Goal: Task Accomplishment & Management: Complete application form

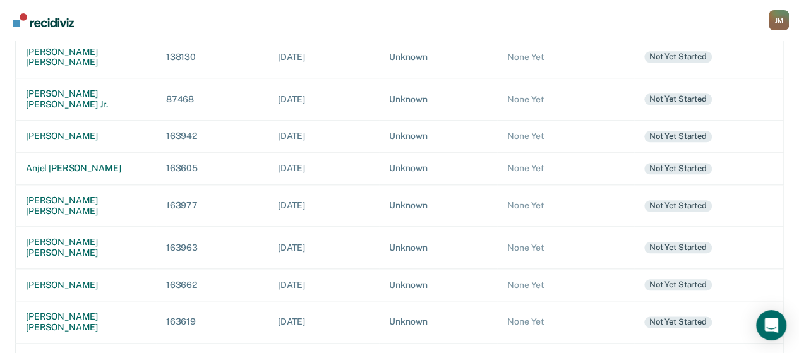
scroll to position [641, 0]
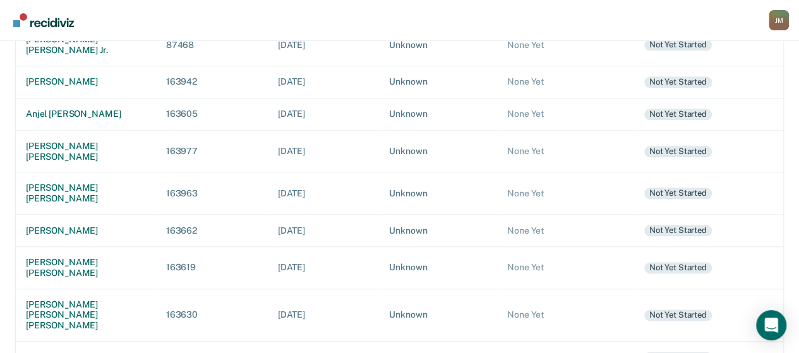
click at [85, 341] on td "[PERSON_NAME]" at bounding box center [86, 357] width 140 height 32
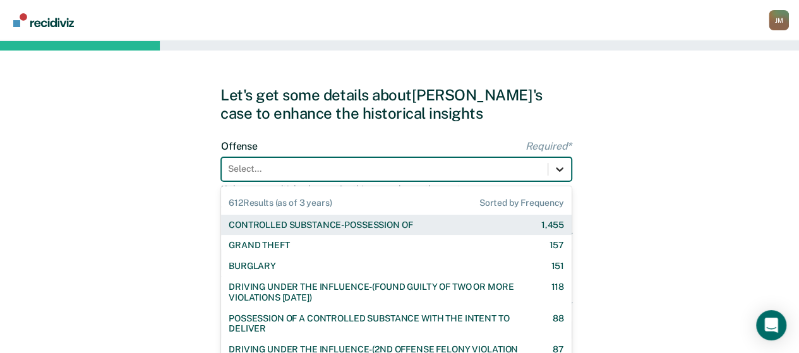
click at [554, 167] on div "612 results available. Use Up and Down to choose options, press Enter to select…" at bounding box center [396, 169] width 350 height 24
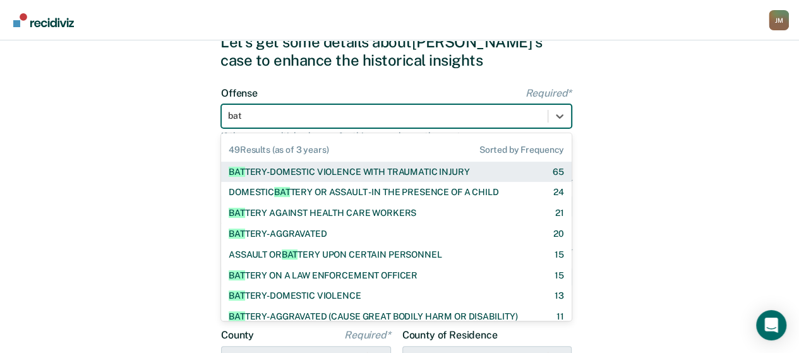
type input "batt"
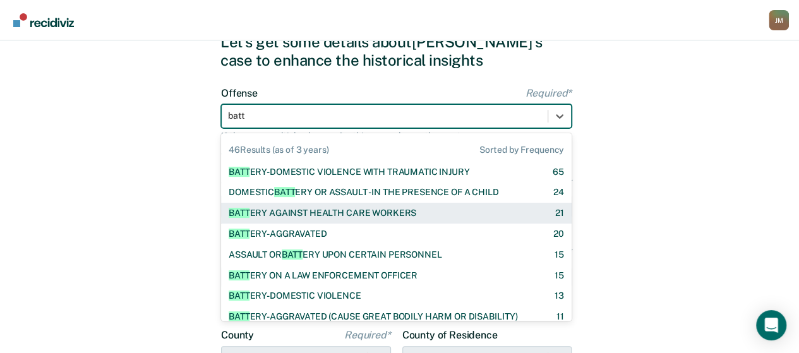
click at [323, 211] on div "BATT ERY AGAINST HEALTH CARE WORKERS" at bounding box center [322, 213] width 187 height 11
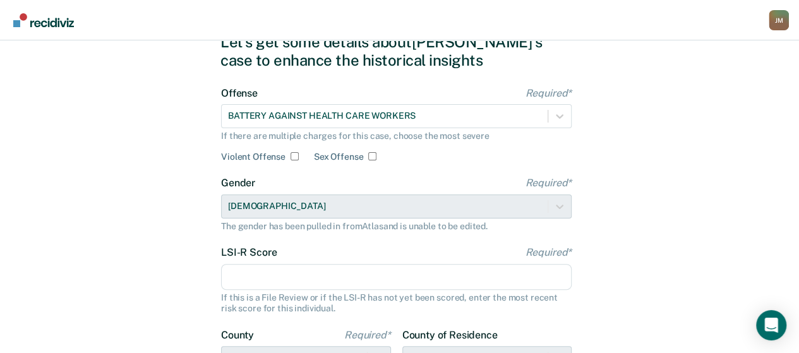
click at [287, 279] on input "LSI-R Score Required*" at bounding box center [396, 277] width 350 height 27
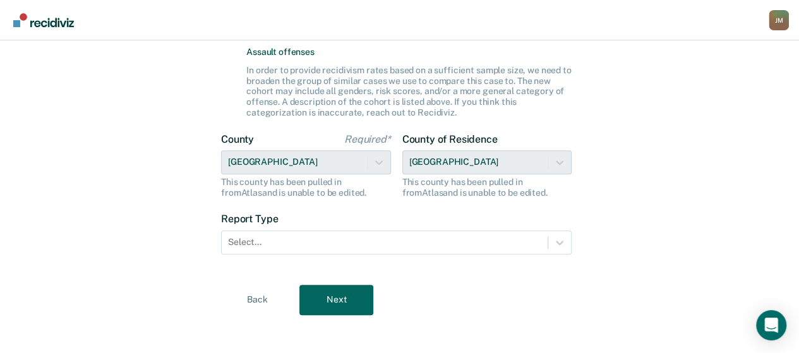
scroll to position [364, 0]
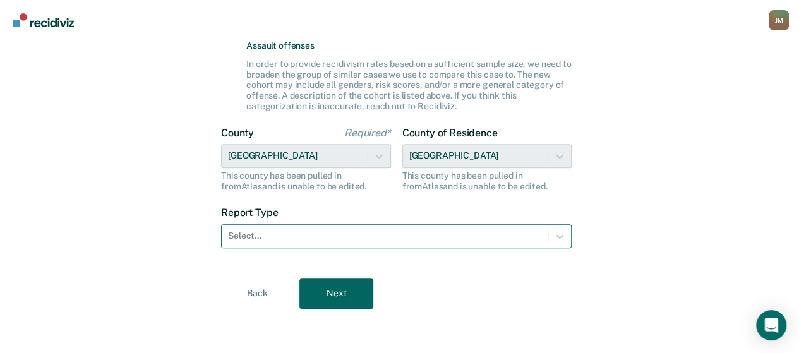
type input "17"
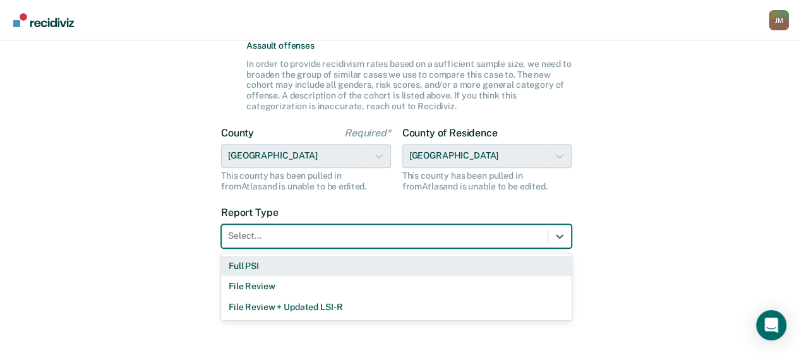
click at [407, 233] on div at bounding box center [384, 235] width 313 height 13
click at [299, 267] on div "Full PSI" at bounding box center [396, 266] width 350 height 21
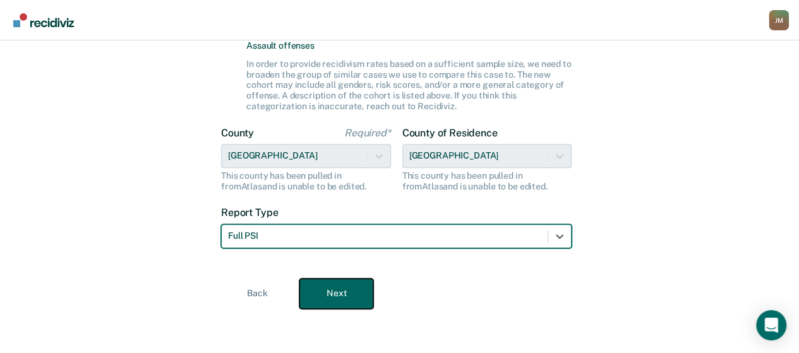
click at [323, 292] on button "Next" at bounding box center [336, 293] width 74 height 30
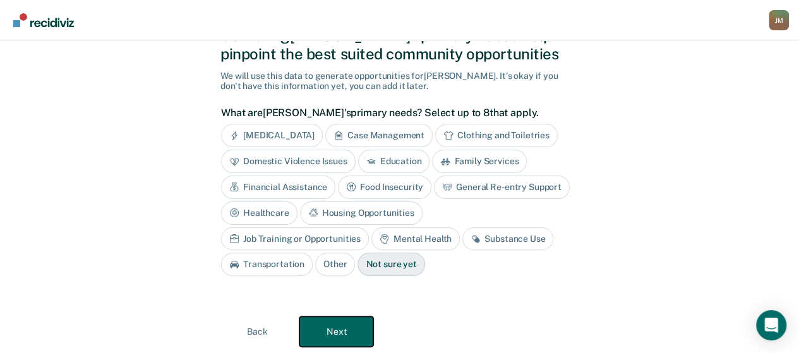
scroll to position [33, 0]
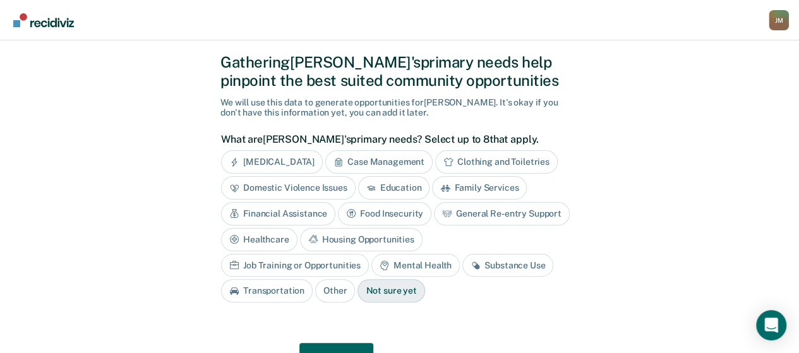
click at [314, 163] on div "Anger Management" at bounding box center [272, 161] width 102 height 23
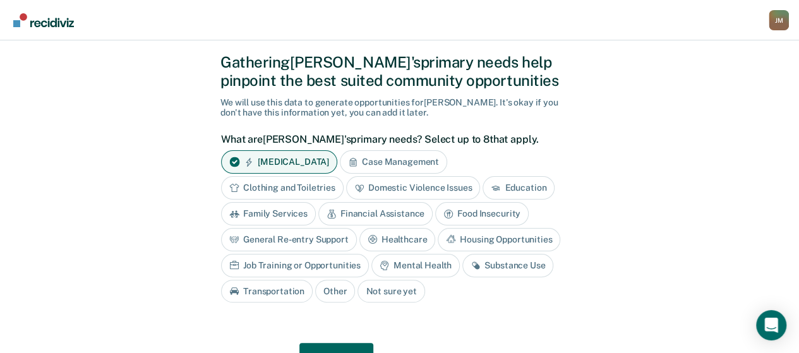
click at [394, 168] on div "Case Management" at bounding box center [393, 161] width 107 height 23
click at [434, 266] on div "Mental Health" at bounding box center [415, 265] width 88 height 23
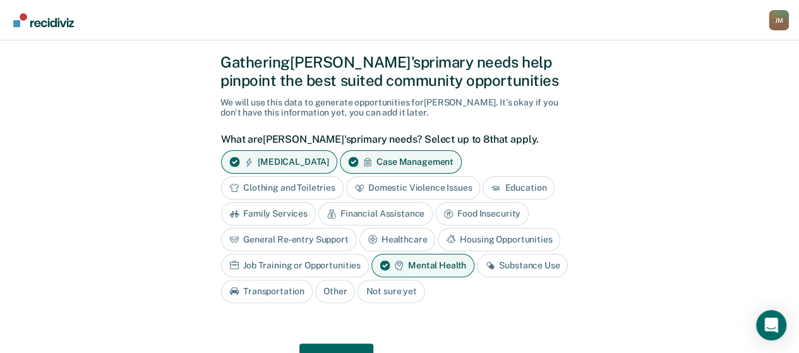
click at [502, 267] on div "Substance Use" at bounding box center [522, 265] width 91 height 23
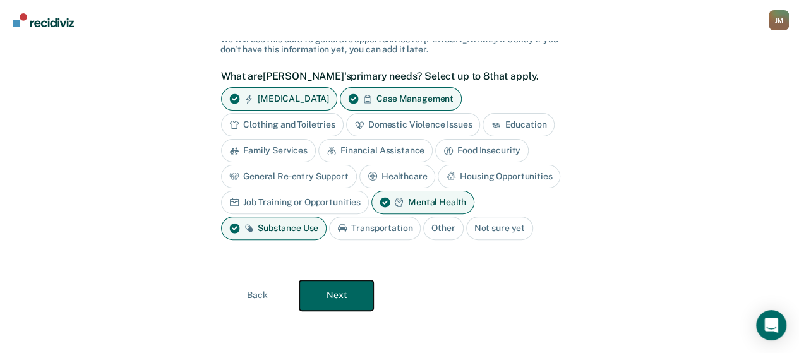
click at [357, 302] on button "Next" at bounding box center [336, 295] width 74 height 30
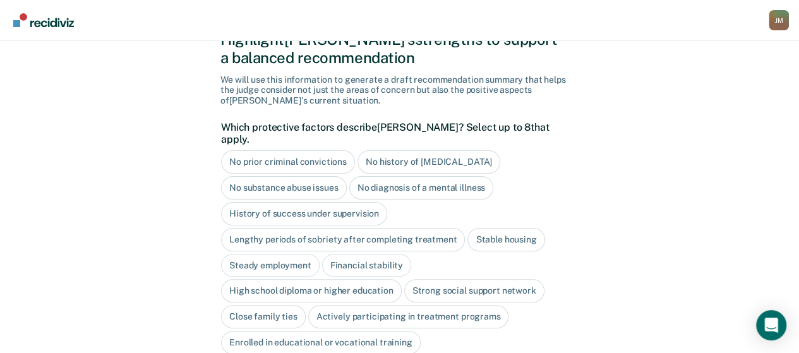
scroll to position [0, 0]
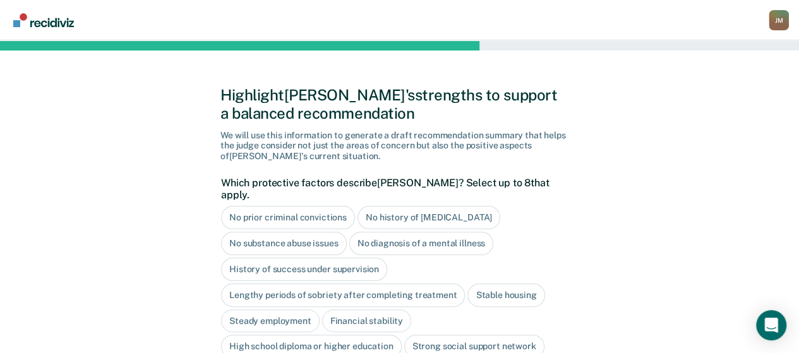
click at [356, 258] on div "History of success under supervision" at bounding box center [304, 269] width 166 height 23
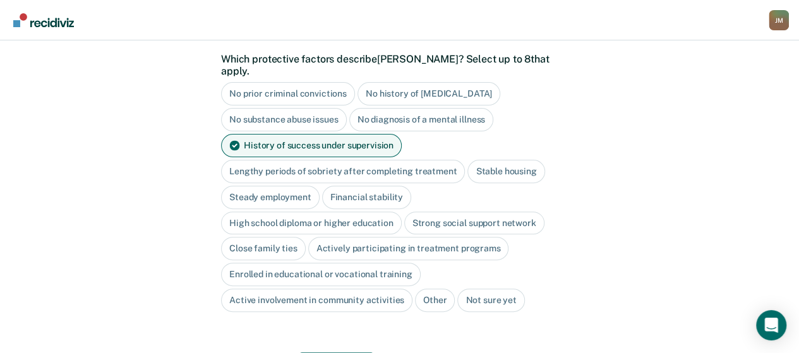
scroll to position [126, 0]
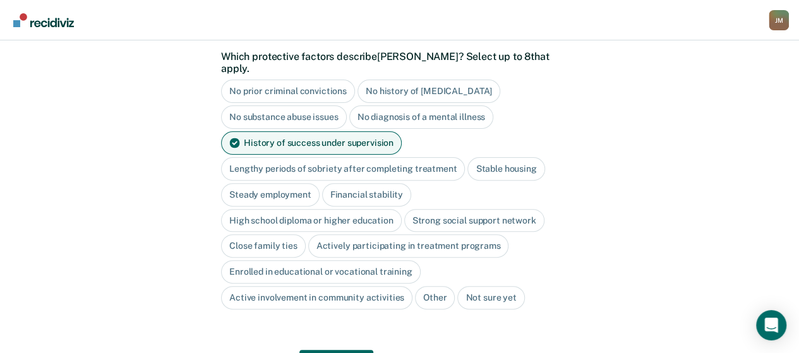
click at [510, 159] on div "Stable housing" at bounding box center [505, 168] width 77 height 23
click at [292, 183] on div "Steady employment" at bounding box center [270, 194] width 98 height 23
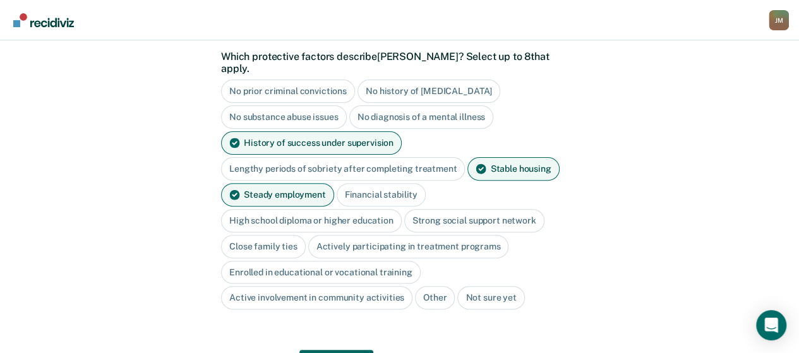
click at [380, 183] on div "Financial stability" at bounding box center [380, 194] width 89 height 23
click at [359, 209] on div "High school diploma or higher education" at bounding box center [311, 220] width 181 height 23
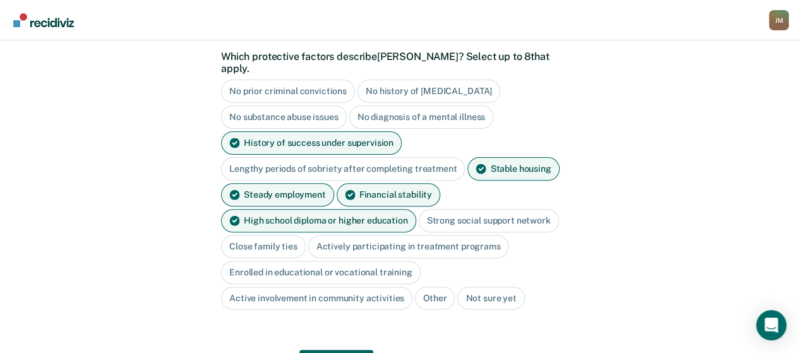
click at [294, 235] on div "Close family ties" at bounding box center [263, 246] width 85 height 23
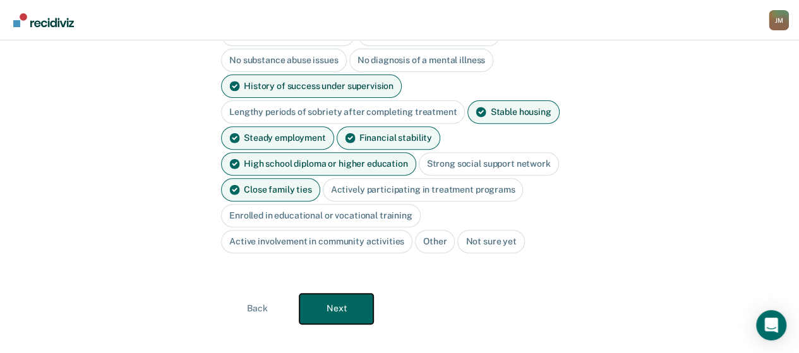
click at [365, 294] on button "Next" at bounding box center [336, 309] width 74 height 30
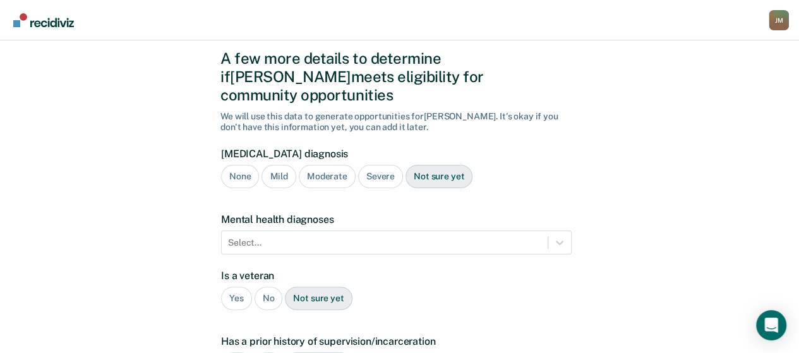
scroll to position [35, 0]
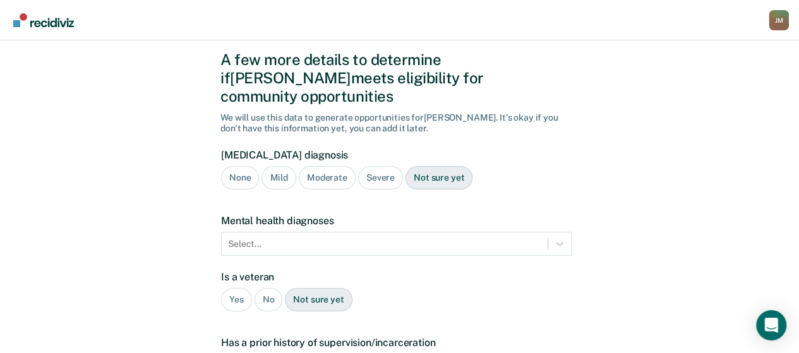
click at [425, 166] on div "Not sure yet" at bounding box center [438, 177] width 67 height 23
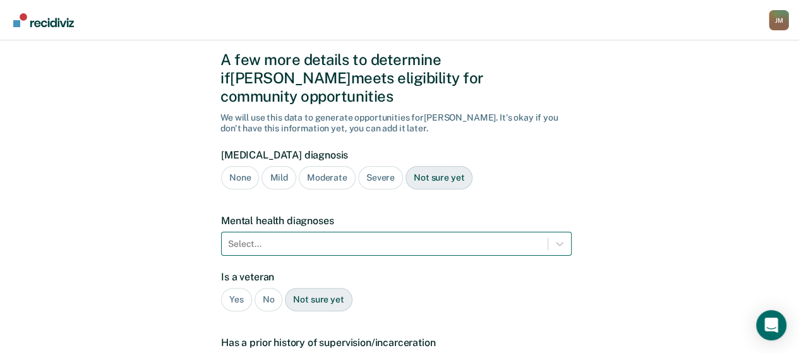
scroll to position [119, 0]
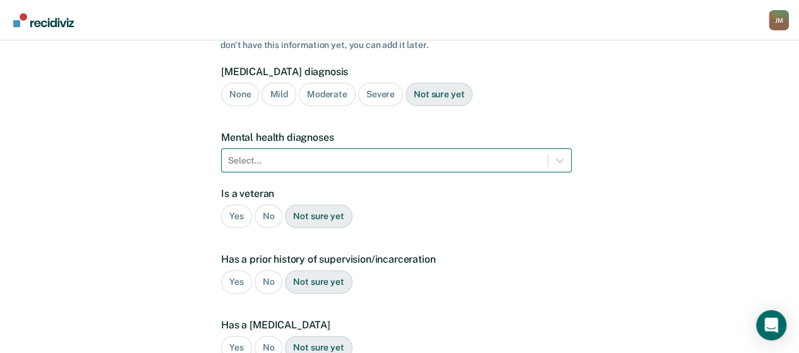
click at [345, 172] on div "Select..." at bounding box center [396, 160] width 350 height 24
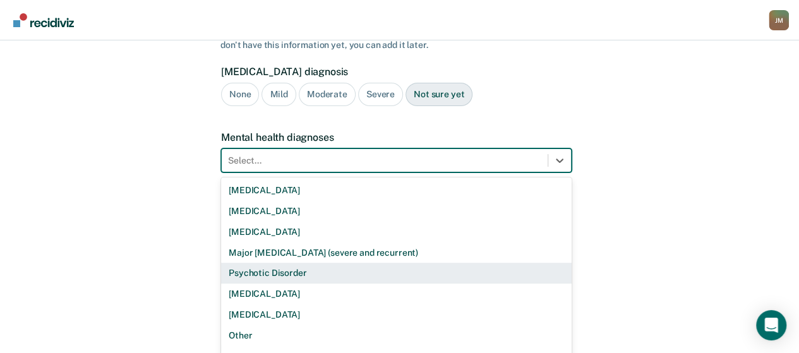
scroll to position [2, 0]
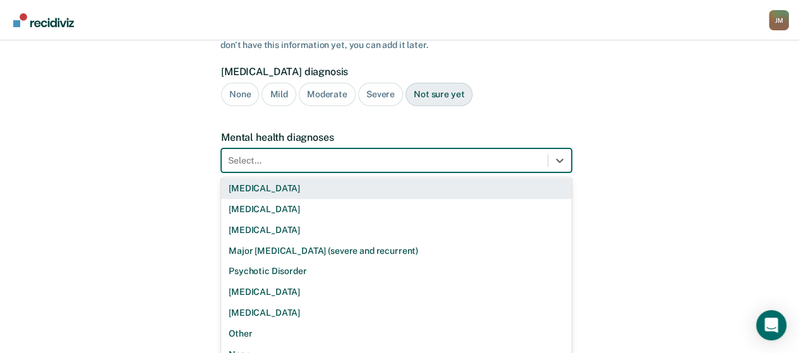
click at [383, 178] on div "Bipolar Disorder" at bounding box center [396, 188] width 350 height 21
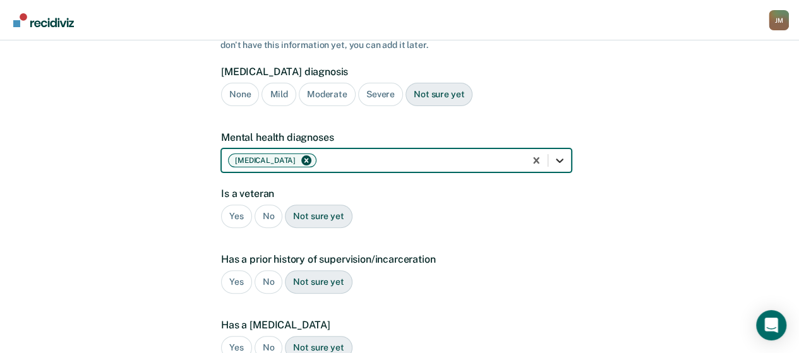
click at [556, 154] on icon at bounding box center [559, 160] width 13 height 13
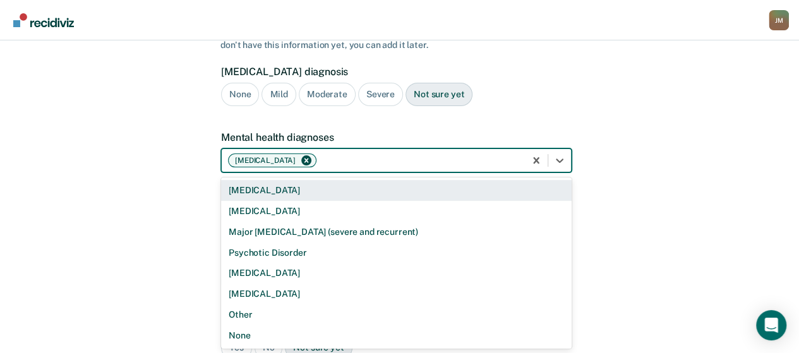
click at [653, 138] on div "A few more details to determine if Erica meets eligibility for community opport…" at bounding box center [399, 264] width 799 height 685
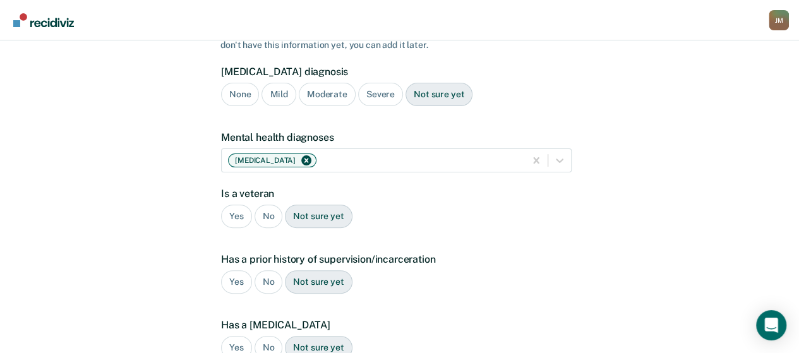
click at [267, 205] on div "No" at bounding box center [268, 216] width 28 height 23
click at [239, 270] on div "Yes" at bounding box center [236, 281] width 31 height 23
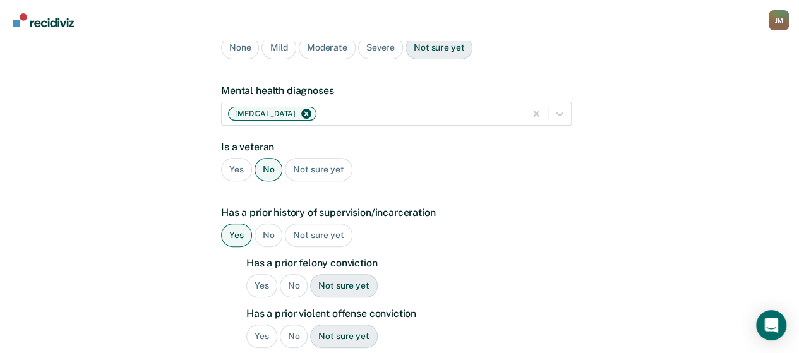
scroll to position [182, 0]
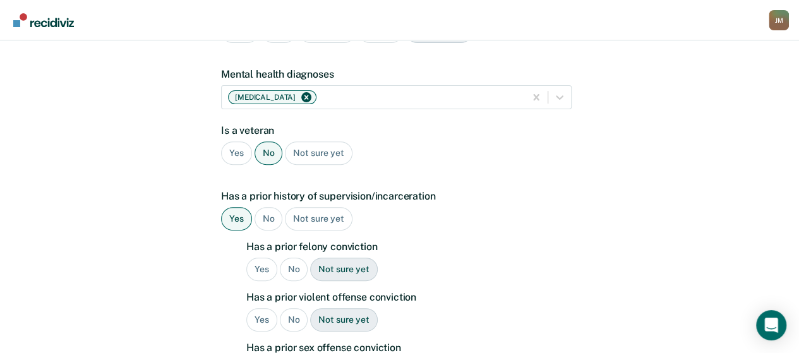
click at [295, 258] on div "No" at bounding box center [294, 269] width 28 height 23
click at [289, 308] on div "No" at bounding box center [294, 319] width 28 height 23
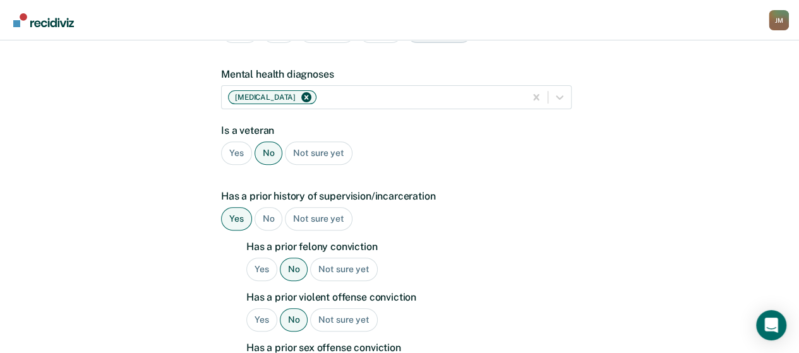
scroll to position [245, 0]
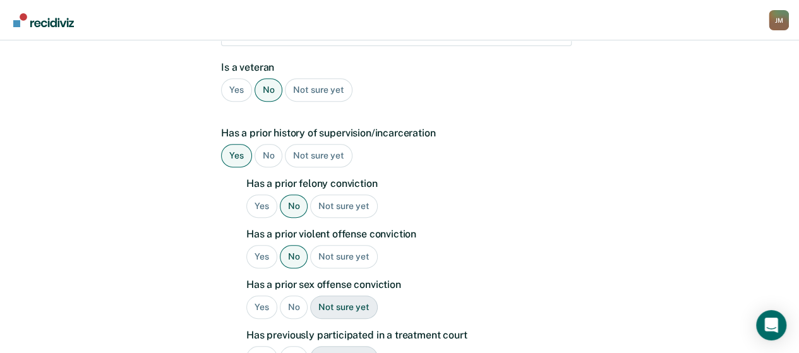
click at [297, 295] on div "No" at bounding box center [294, 306] width 28 height 23
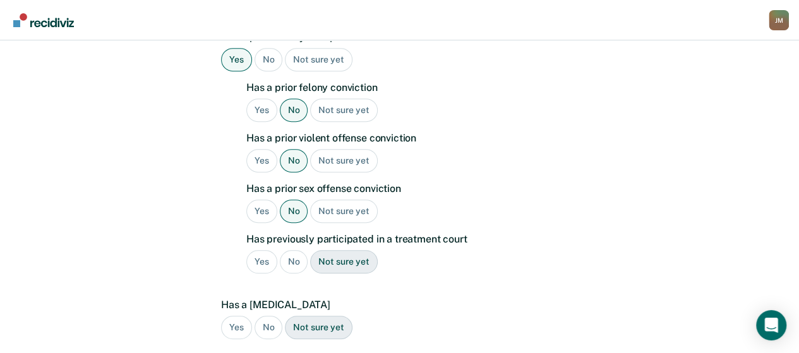
scroll to position [371, 0]
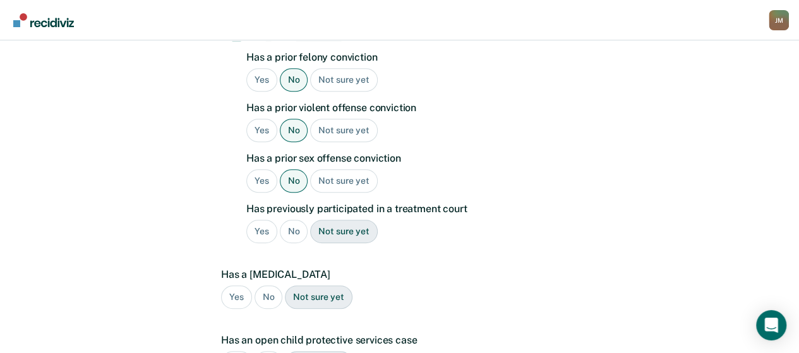
click at [299, 220] on div "No" at bounding box center [294, 231] width 28 height 23
click at [270, 285] on div "No" at bounding box center [268, 296] width 28 height 23
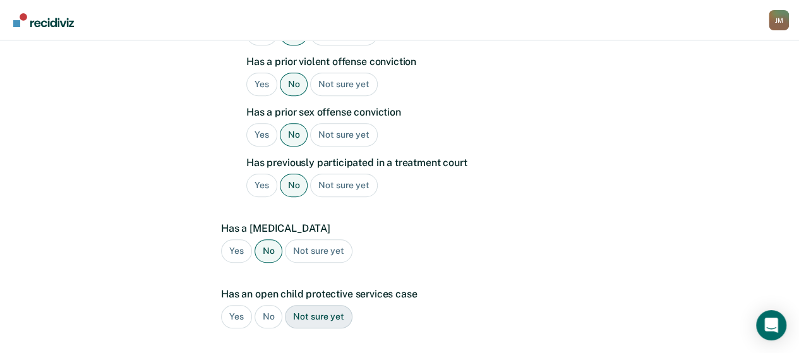
scroll to position [434, 0]
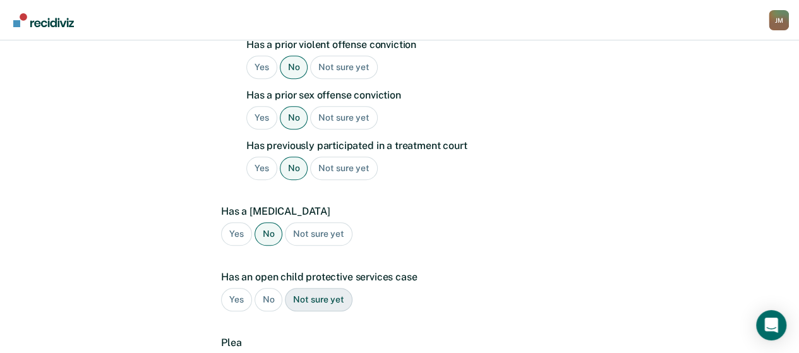
click at [270, 288] on div "No" at bounding box center [268, 299] width 28 height 23
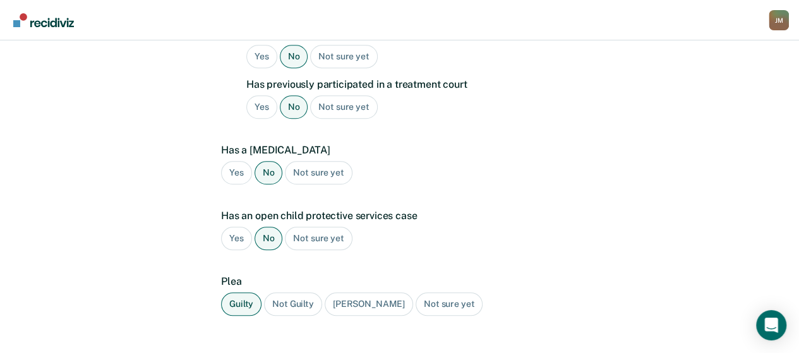
scroll to position [552, 0]
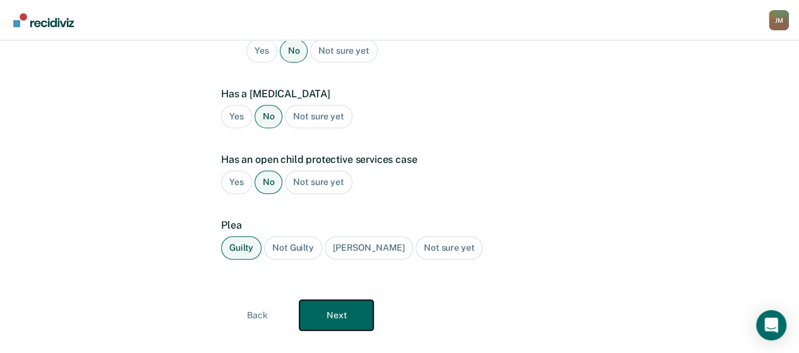
click at [336, 300] on button "Next" at bounding box center [336, 315] width 74 height 30
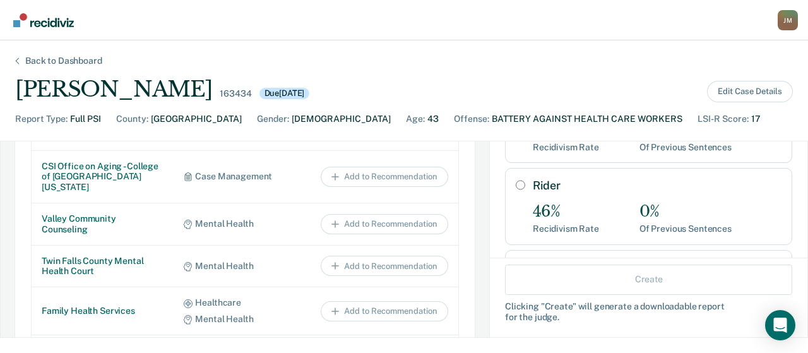
scroll to position [186, 0]
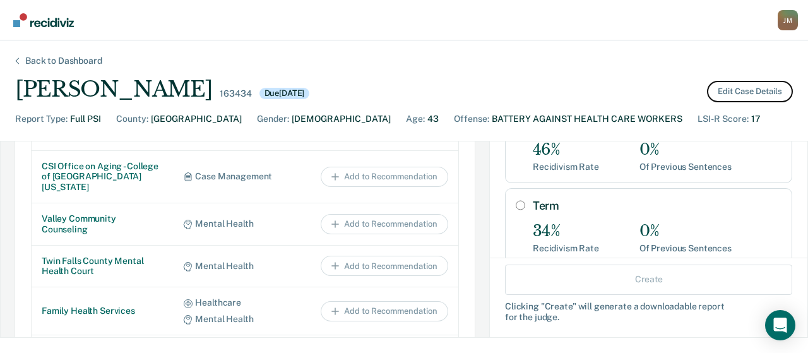
click at [747, 82] on button "Edit Case Details" at bounding box center [750, 91] width 86 height 21
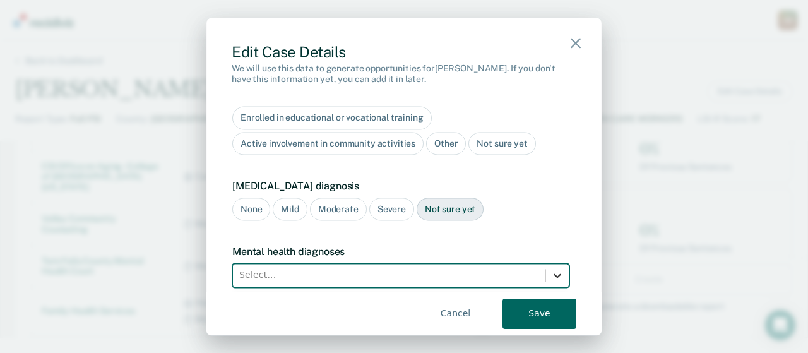
scroll to position [6, 0]
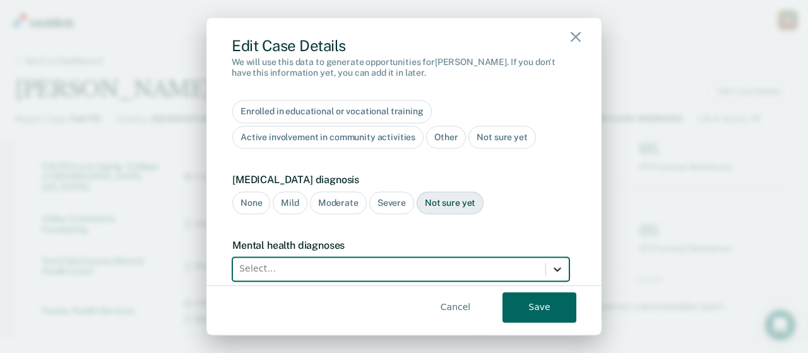
click at [546, 258] on div at bounding box center [557, 269] width 23 height 23
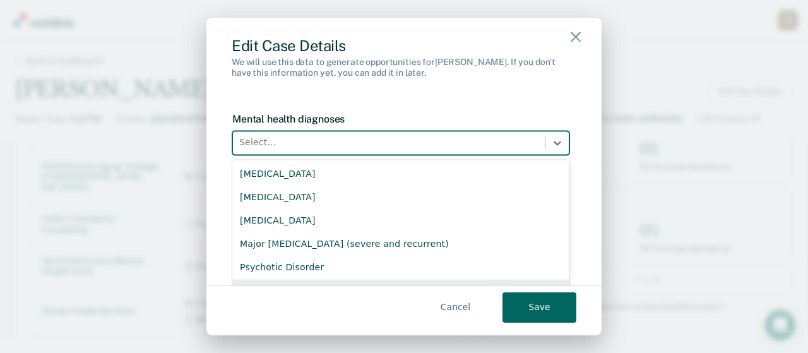
scroll to position [26, 0]
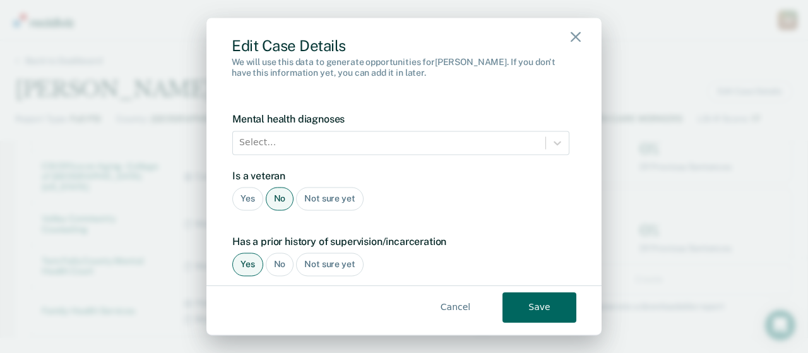
click at [569, 160] on div "Edit Case Details We will use this data to generate opportunities for Erica . I…" at bounding box center [403, 177] width 395 height 318
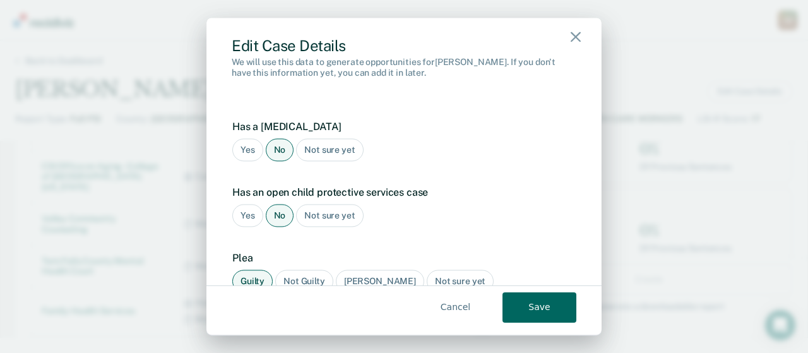
scroll to position [1456, 0]
click at [512, 305] on button "Save" at bounding box center [540, 307] width 74 height 30
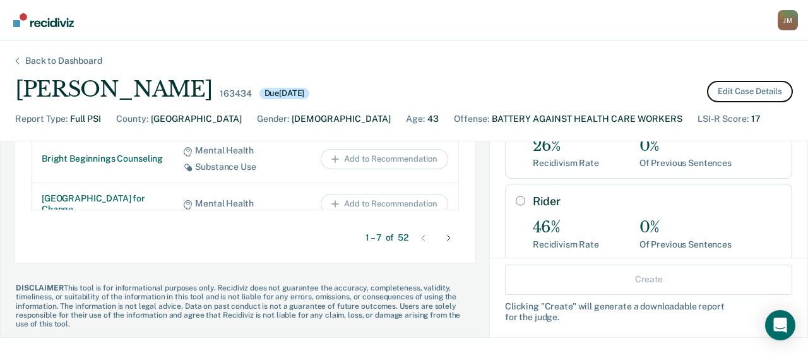
scroll to position [59, 0]
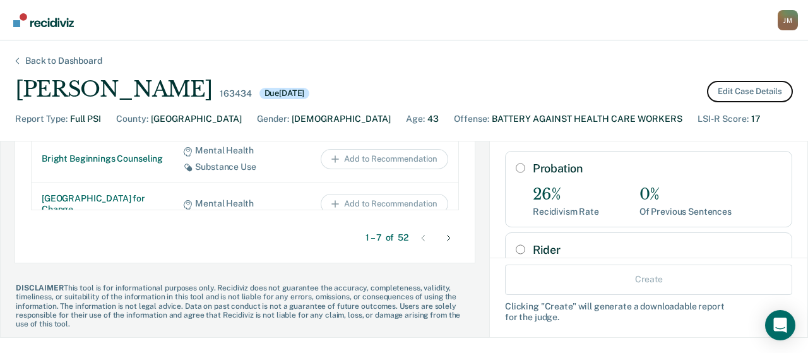
click at [724, 90] on button "Edit Case Details" at bounding box center [750, 91] width 86 height 21
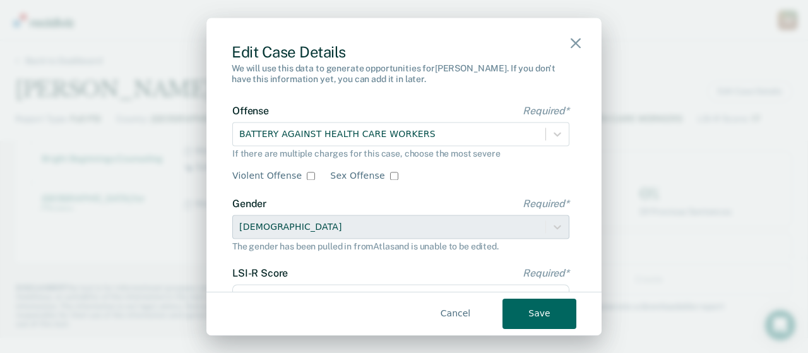
click at [307, 174] on input "Violent Offense" at bounding box center [311, 176] width 8 height 8
checkbox input "true"
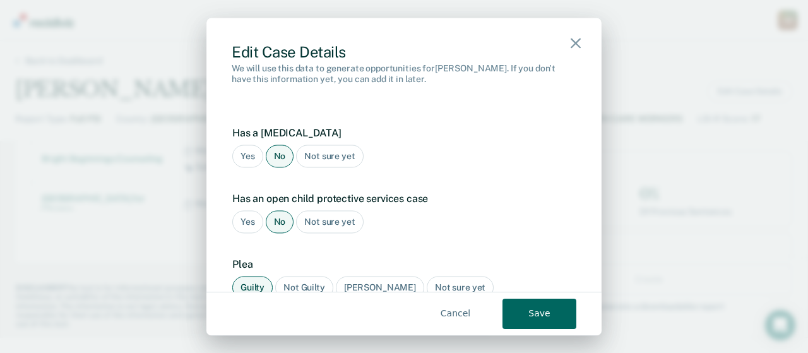
scroll to position [1456, 0]
click at [529, 311] on button "Save" at bounding box center [540, 314] width 74 height 30
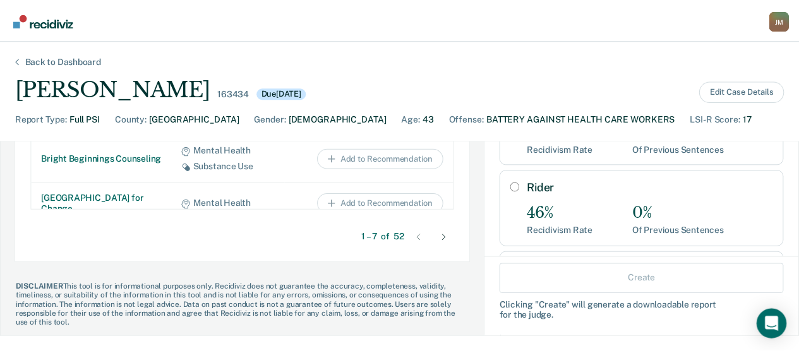
scroll to position [0, 0]
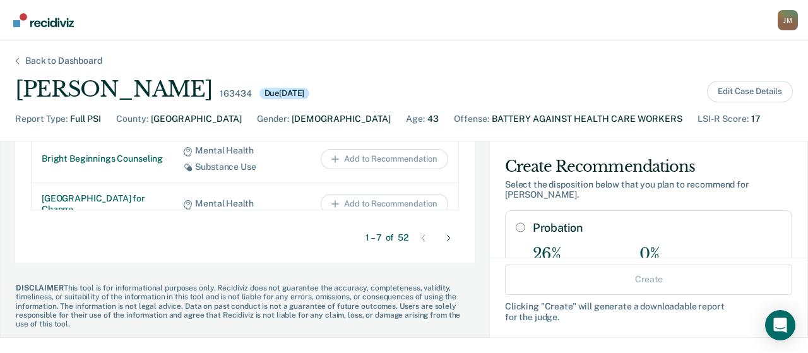
click at [516, 222] on input "Probation" at bounding box center [520, 227] width 9 height 10
radio input "true"
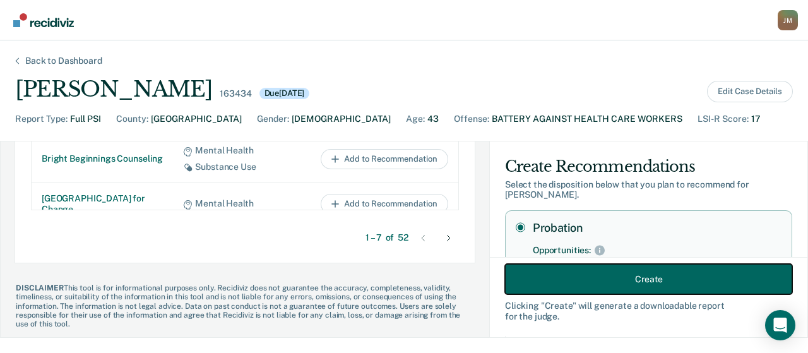
click at [529, 268] on button "Create" at bounding box center [648, 279] width 287 height 30
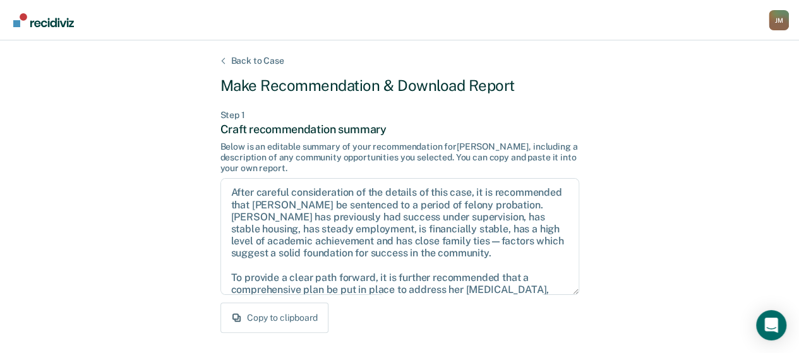
scroll to position [63, 0]
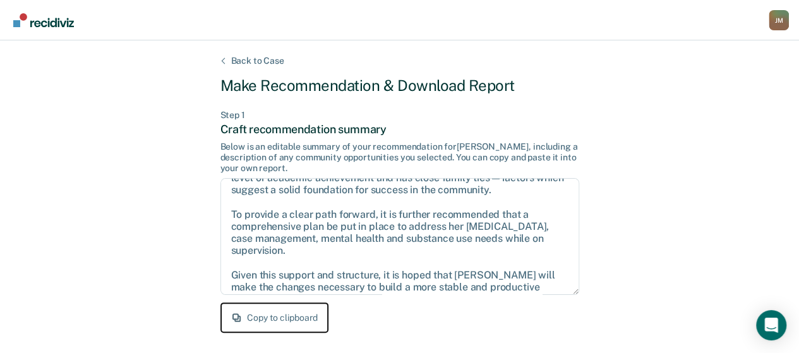
click at [266, 319] on button "Copy to clipboard" at bounding box center [274, 317] width 108 height 30
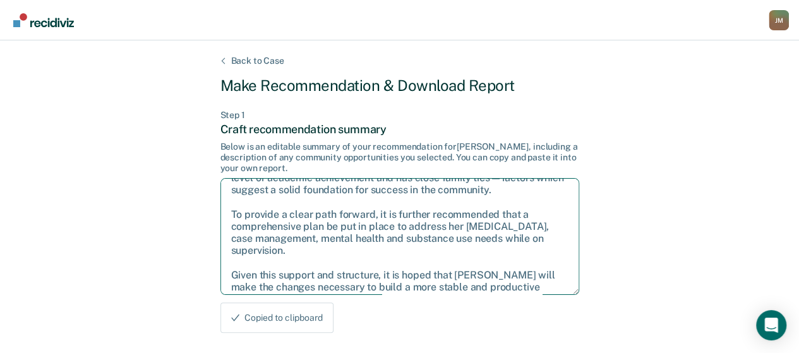
click at [335, 244] on textarea "After careful consideration of the details of this case, it is recommended that…" at bounding box center [399, 236] width 359 height 117
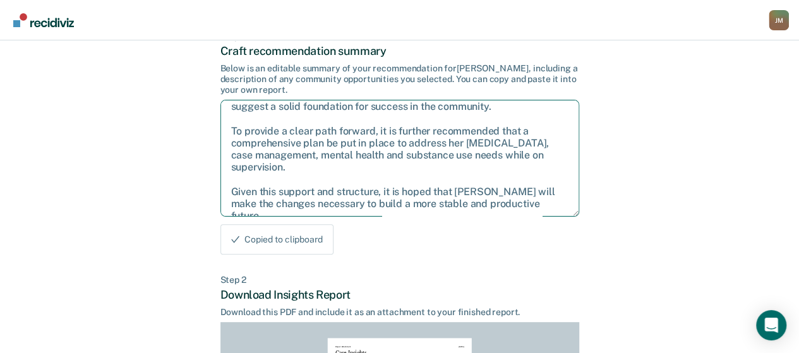
scroll to position [366, 0]
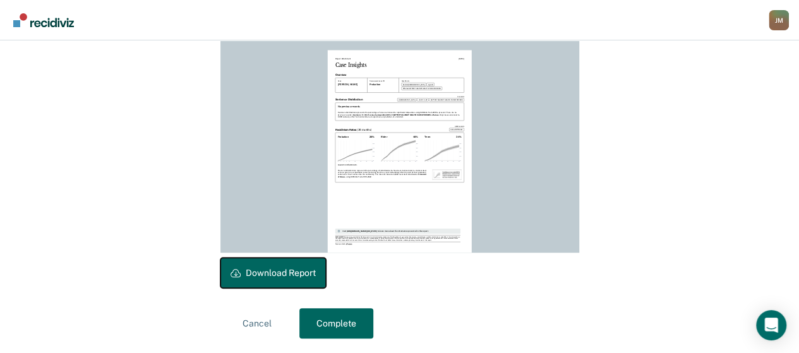
click at [295, 276] on button "Download Report" at bounding box center [272, 273] width 105 height 30
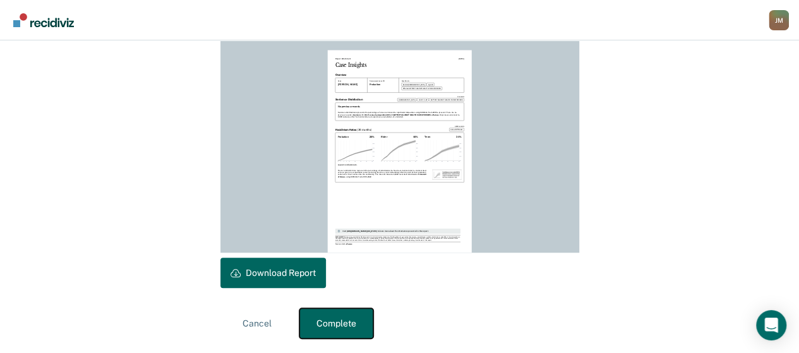
click at [350, 321] on button "Complete" at bounding box center [336, 323] width 74 height 30
